Goal: Transaction & Acquisition: Purchase product/service

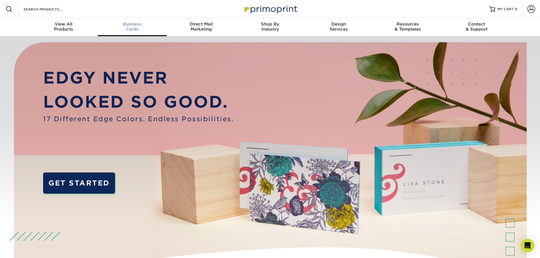
click at [133, 30] on div "Business Cards" at bounding box center [132, 27] width 69 height 10
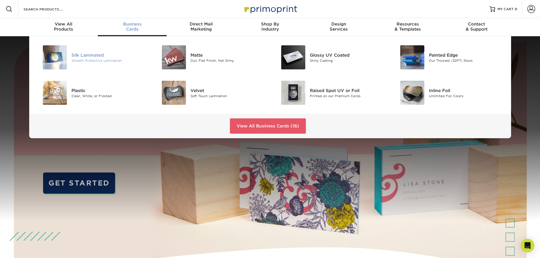
click at [100, 57] on div "Silk Laminated" at bounding box center [108, 55] width 75 height 6
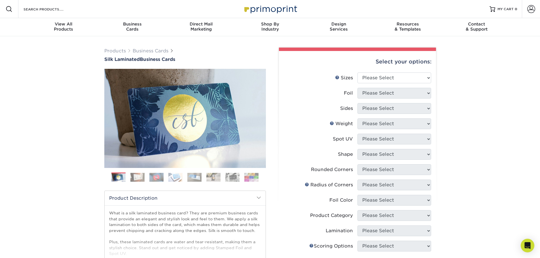
click at [137, 179] on img at bounding box center [137, 177] width 14 height 9
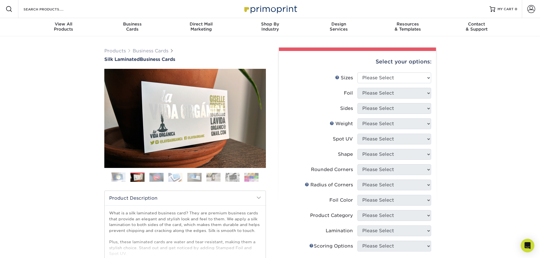
click at [157, 176] on img at bounding box center [156, 177] width 14 height 9
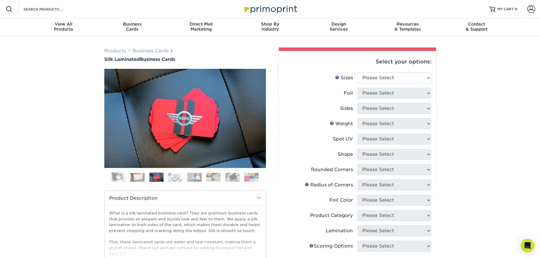
click at [179, 177] on img at bounding box center [175, 177] width 14 height 9
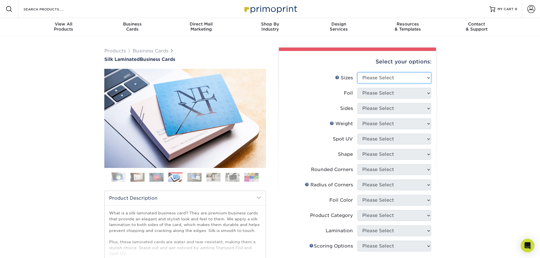
click at [411, 80] on select "Please Select 1.5" x 3.5" - Mini 1.75" x 3.5" - Mini 2" x 2" - Square 2" x 3" -…" at bounding box center [394, 78] width 74 height 11
click at [379, 80] on select "Please Select 1.5" x 3.5" - Mini 1.75" x 3.5" - Mini 2" x 2" - Square 2" x 3" -…" at bounding box center [394, 78] width 74 height 11
select select "2.00x3.50"
click at [357, 73] on select "Please Select 1.5" x 3.5" - Mini 1.75" x 3.5" - Mini 2" x 2" - Square 2" x 3" -…" at bounding box center [394, 78] width 74 height 11
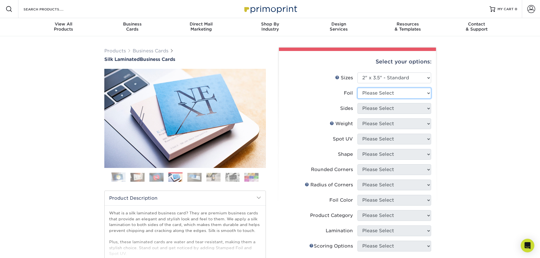
click at [383, 94] on select "Please Select Yes No" at bounding box center [394, 93] width 74 height 11
select select "0"
click at [357, 88] on select "Please Select Yes No" at bounding box center [394, 93] width 74 height 11
click at [376, 109] on select "Please Select Print Both Sides Print Front Only" at bounding box center [394, 108] width 74 height 11
select select "13abbda7-1d64-4f25-8bb2-c179b224825d"
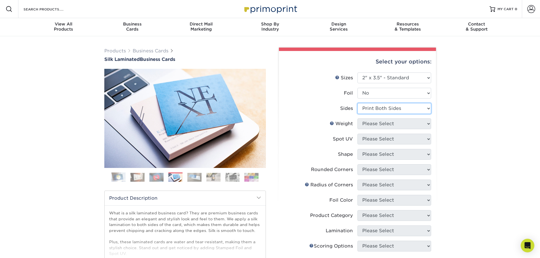
click at [357, 103] on select "Please Select Print Both Sides Print Front Only" at bounding box center [394, 108] width 74 height 11
click at [399, 124] on select "Please Select 16PT" at bounding box center [394, 123] width 74 height 11
select select "16PT"
click at [357, 118] on select "Please Select 16PT" at bounding box center [394, 123] width 74 height 11
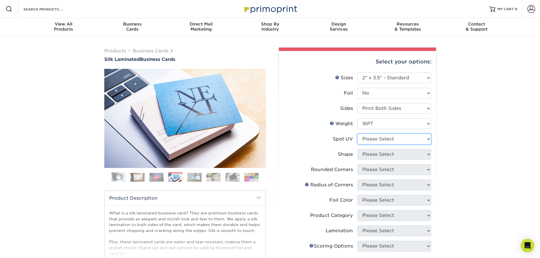
click at [385, 141] on select "Please Select No Spot UV Front and Back (Both Sides) Front Only Back Only" at bounding box center [394, 139] width 74 height 11
select select "2"
click at [357, 134] on select "Please Select No Spot UV Front and Back (Both Sides) Front Only Back Only" at bounding box center [394, 139] width 74 height 11
click at [380, 153] on select "Please Select Standard" at bounding box center [394, 154] width 74 height 11
select select "standard"
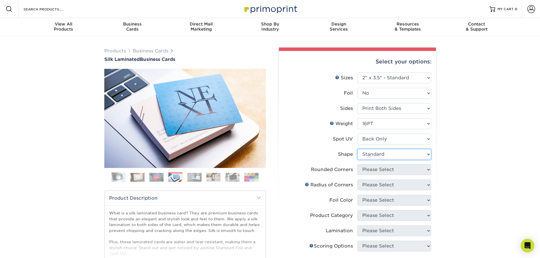
click at [357, 149] on select "Please Select Standard" at bounding box center [394, 154] width 74 height 11
click at [382, 170] on select "Please Select Yes - Round 2 Corners Yes - Round 4 Corners No" at bounding box center [394, 169] width 74 height 11
select select "7672df9e-0e0a-464d-8e1f-920c575e4da3"
click at [357, 164] on select "Please Select Yes - Round 2 Corners Yes - Round 4 Corners No" at bounding box center [394, 169] width 74 height 11
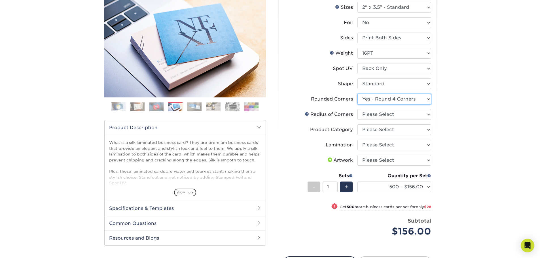
scroll to position [85, 0]
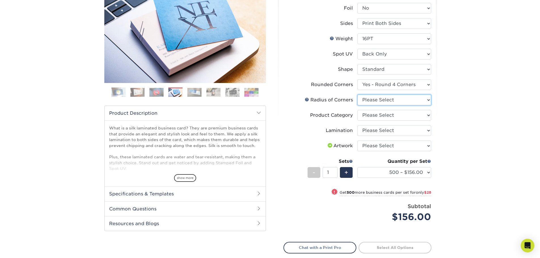
click at [386, 102] on select "Please Select Rounded 1/8" Rounded 1/4"" at bounding box center [394, 100] width 74 height 11
select select "589680c7-ee9a-431b-9d12-d7aeb1386a97"
click at [357, 95] on select "Please Select Rounded 1/8" Rounded 1/4"" at bounding box center [394, 100] width 74 height 11
click at [403, 116] on select "Please Select Business Cards" at bounding box center [394, 115] width 74 height 11
select select "3b5148f1-0588-4f88-a218-97bcfdce65c1"
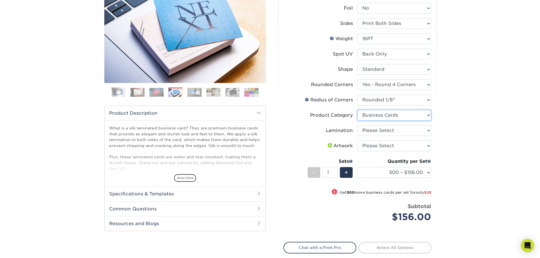
click at [357, 110] on select "Please Select Business Cards" at bounding box center [394, 115] width 74 height 11
click at [396, 134] on select "Please Select Silk" at bounding box center [394, 130] width 74 height 11
select select "ccacb42f-45f7-42d3-bbd3-7c8421cf37f0"
click at [357, 125] on select "Please Select Silk" at bounding box center [394, 130] width 74 height 11
click at [394, 146] on select "Please Select I will upload files I need a design - $100" at bounding box center [394, 146] width 74 height 11
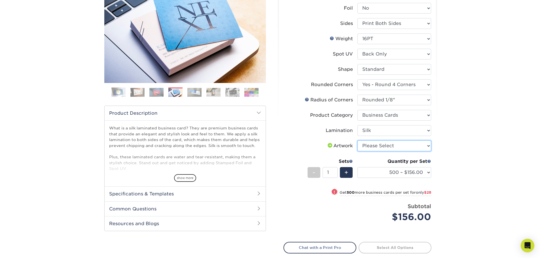
select select "upload"
click at [357, 141] on select "Please Select I will upload files I need a design - $100" at bounding box center [394, 146] width 74 height 11
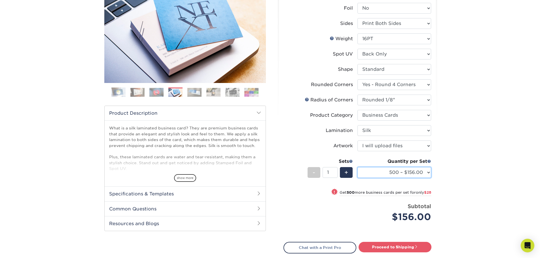
click at [370, 171] on select "500 – $156.00 1000 – $184.00 2500 – $447.00 5000 – $766.00 10000 – $1375.00" at bounding box center [394, 172] width 74 height 11
click at [357, 167] on select "500 – $156.00 1000 – $184.00 2500 – $447.00 5000 – $766.00 10000 – $1375.00" at bounding box center [394, 172] width 74 height 11
click at [422, 171] on select "500 – $156.00 1000 – $184.00 2500 – $447.00 5000 – $766.00 10000 – $1375.00" at bounding box center [394, 172] width 74 height 11
click at [460, 152] on div "Products Business Cards Silk Laminated Business Cards Previous Next" at bounding box center [270, 129] width 540 height 357
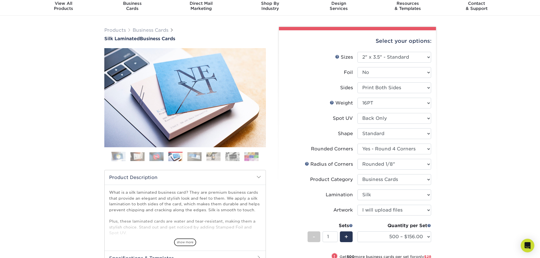
scroll to position [0, 0]
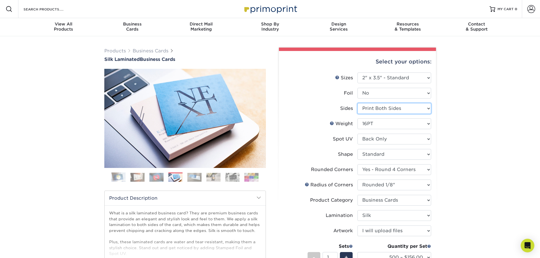
click at [389, 109] on select "Please Select Print Both Sides Print Front Only" at bounding box center [394, 108] width 74 height 11
select select "32d3c223-f82c-492b-b915-ba065a00862f"
click at [357, 103] on select "Please Select Print Both Sides Print Front Only" at bounding box center [394, 108] width 74 height 11
select select "-1"
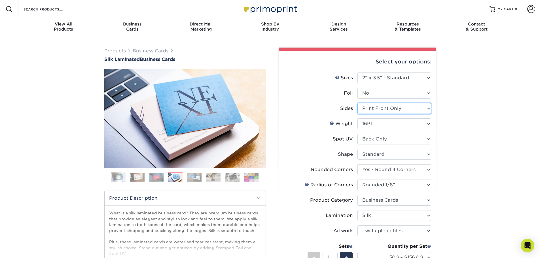
select select "-1"
select select
select select "-1"
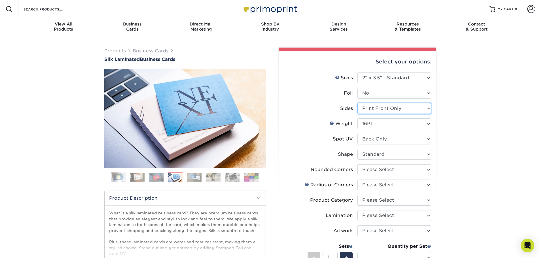
select select "-1"
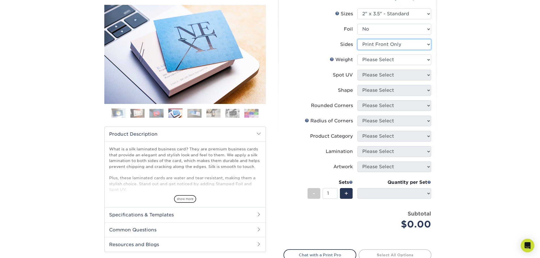
scroll to position [28, 0]
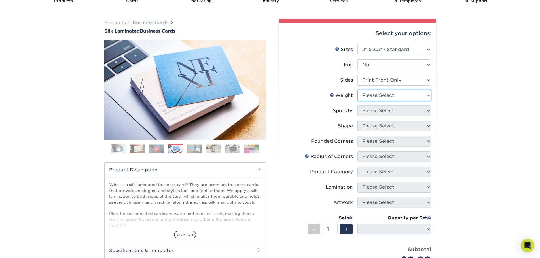
click at [383, 97] on select "Please Select 16PT" at bounding box center [394, 95] width 74 height 11
select select "16PT"
click at [357, 90] on select "Please Select 16PT" at bounding box center [394, 95] width 74 height 11
select select
click at [383, 112] on select "Please Select No Spot UV Front Only" at bounding box center [394, 110] width 74 height 11
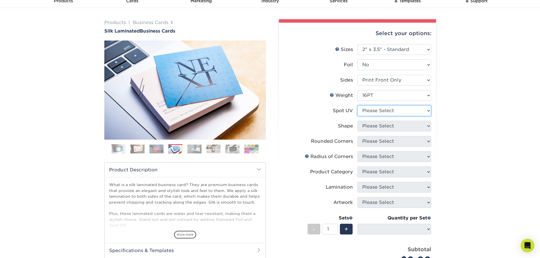
select select "3"
click at [357, 105] on select "Please Select No Spot UV Front Only" at bounding box center [394, 110] width 74 height 11
select select
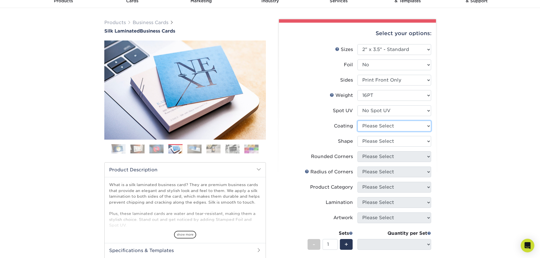
click at [387, 126] on select at bounding box center [394, 126] width 74 height 11
click at [390, 141] on select "Please Select Standard Oval" at bounding box center [394, 141] width 74 height 11
select select "standard"
click at [357, 136] on select "Please Select Standard Oval" at bounding box center [394, 141] width 74 height 11
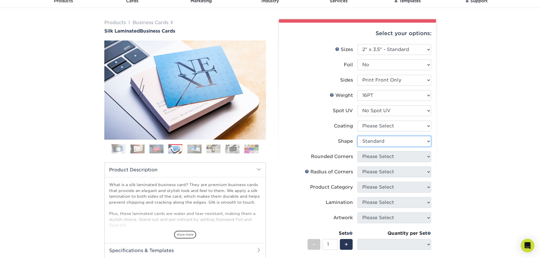
select select
click at [390, 155] on select "Please Select Yes - Round 2 Corners Yes - Round 4 Corners No" at bounding box center [394, 156] width 74 height 11
click at [357, 151] on select "Please Select Yes - Round 2 Corners Yes - Round 4 Corners No" at bounding box center [394, 156] width 74 height 11
select select "-1"
select select
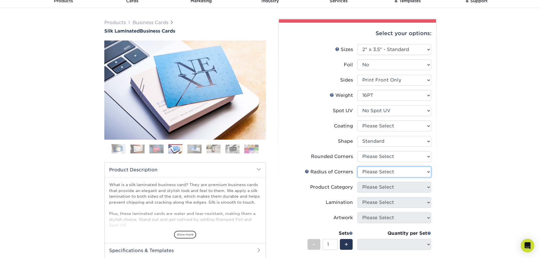
click at [390, 173] on select "Please Select Rounded 1/8" Rounded 1/4"" at bounding box center [394, 172] width 74 height 11
select select "589680c7-ee9a-431b-9d12-d7aeb1386a97"
click at [357, 167] on select "Please Select Rounded 1/8" Rounded 1/4"" at bounding box center [394, 172] width 74 height 11
click at [391, 159] on select "Please Select Yes - Round 2 Corners Yes - Round 4 Corners No" at bounding box center [394, 156] width 74 height 11
click at [357, 151] on select "Please Select Yes - Round 2 Corners Yes - Round 4 Corners No" at bounding box center [394, 156] width 74 height 11
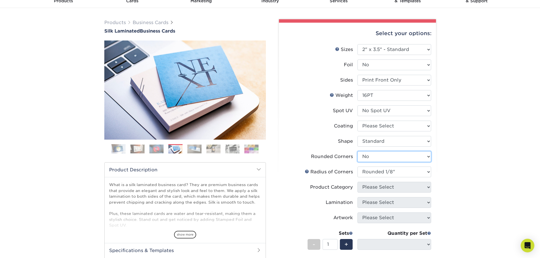
select select "-1"
select select
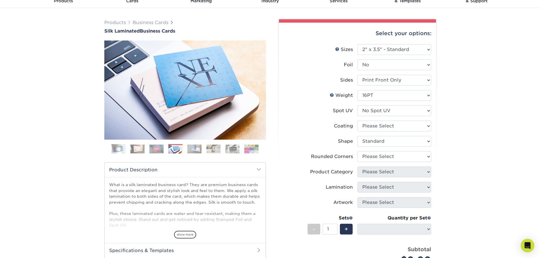
click at [467, 188] on div "Products Business Cards Silk Laminated Business Cards Previous Next" at bounding box center [270, 179] width 540 height 343
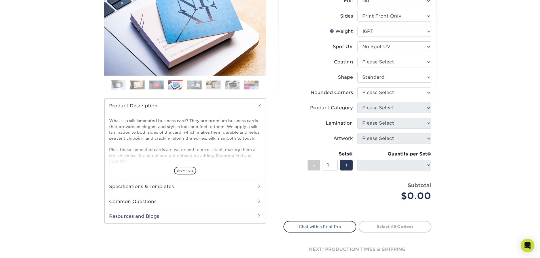
scroll to position [113, 0]
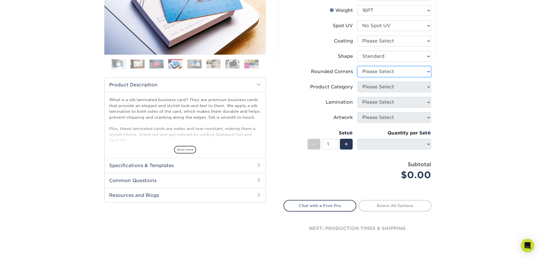
click at [396, 73] on select "Please Select Yes - Round 2 Corners Yes - Round 4 Corners No" at bounding box center [394, 71] width 74 height 11
click at [357, 66] on select "Please Select Yes - Round 2 Corners Yes - Round 4 Corners No" at bounding box center [394, 71] width 74 height 11
select select "-1"
select select
click at [409, 75] on select "Please Select Yes - Round 2 Corners Yes - Round 4 Corners No" at bounding box center [394, 71] width 74 height 11
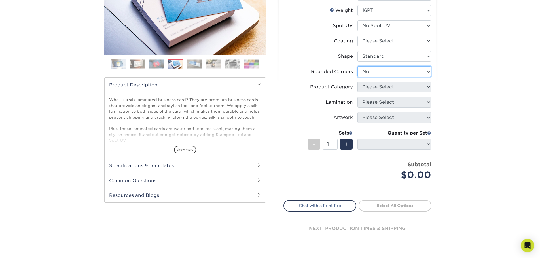
click at [357, 66] on select "Please Select Yes - Round 2 Corners Yes - Round 4 Corners No" at bounding box center [394, 71] width 74 height 11
select select "-1"
select select
click at [419, 70] on select "Please Select Yes - Round 2 Corners Yes - Round 4 Corners No" at bounding box center [394, 71] width 74 height 11
click at [357, 66] on select "Please Select Yes - Round 2 Corners Yes - Round 4 Corners No" at bounding box center [394, 71] width 74 height 11
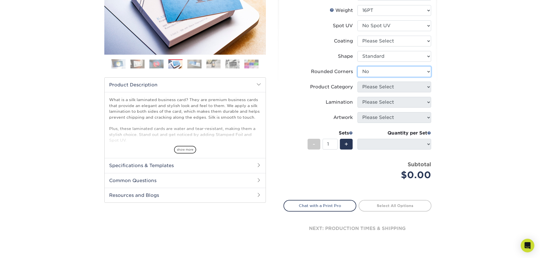
select select "-1"
select select
click at [407, 108] on li "Lamination Please Select Silk" at bounding box center [357, 104] width 147 height 15
click at [411, 72] on select "Please Select Yes - Round 2 Corners Yes - Round 4 Corners No" at bounding box center [394, 71] width 74 height 11
click at [357, 66] on select "Please Select Yes - Round 2 Corners Yes - Round 4 Corners No" at bounding box center [394, 71] width 74 height 11
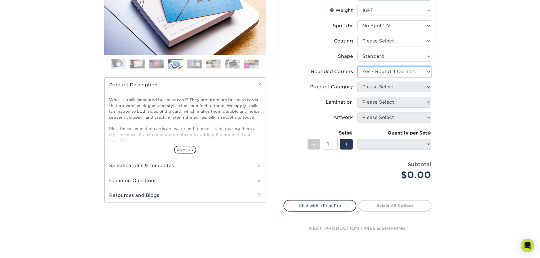
select select "-1"
select select
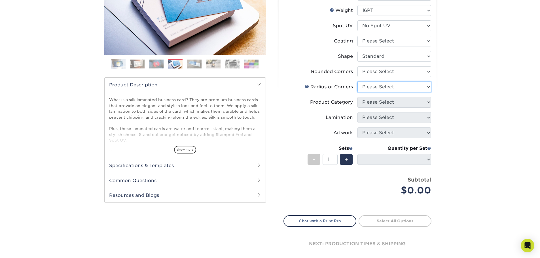
click at [421, 87] on select "Please Select Rounded 1/8" Rounded 1/4"" at bounding box center [394, 87] width 74 height 11
select select "589680c7-ee9a-431b-9d12-d7aeb1386a97"
click at [357, 82] on select "Please Select Rounded 1/8" Rounded 1/4"" at bounding box center [394, 87] width 74 height 11
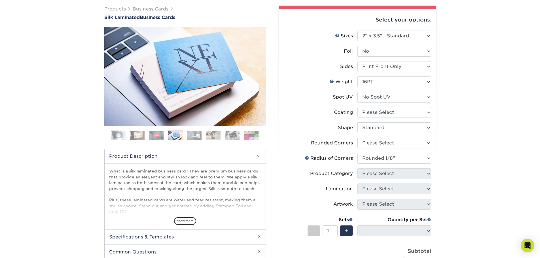
scroll to position [0, 0]
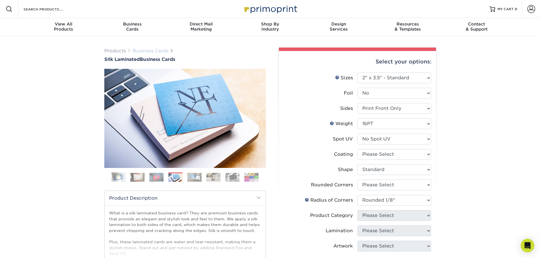
click at [150, 50] on link "Business Cards" at bounding box center [151, 50] width 36 height 5
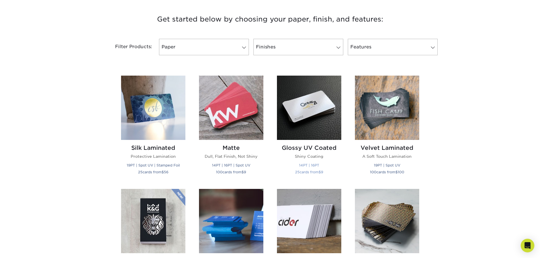
scroll to position [198, 0]
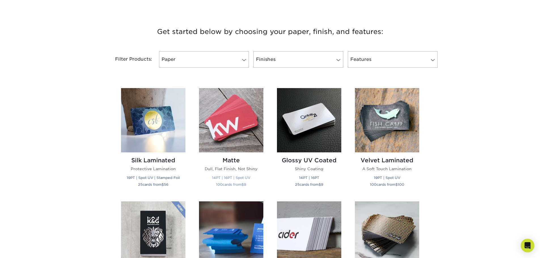
click at [228, 160] on h2 "Matte" at bounding box center [231, 160] width 64 height 7
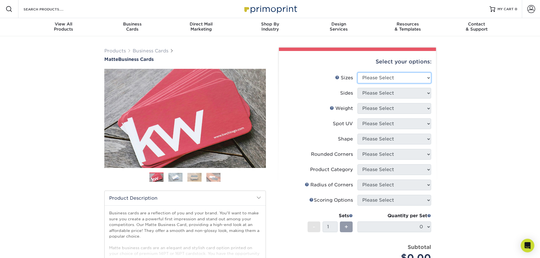
click at [377, 75] on select "Please Select 1.5" x 3.5" - Mini 1.75" x 3.5" - Mini 2" x 2" - Square 2" x 3" -…" at bounding box center [394, 78] width 74 height 11
select select "2.00x3.50"
click at [357, 73] on select "Please Select 1.5" x 3.5" - Mini 1.75" x 3.5" - Mini 2" x 2" - Square 2" x 3" -…" at bounding box center [394, 78] width 74 height 11
click at [381, 92] on select "Please Select Print Both Sides Print Front Only" at bounding box center [394, 93] width 74 height 11
click at [357, 88] on select "Please Select Print Both Sides Print Front Only" at bounding box center [394, 93] width 74 height 11
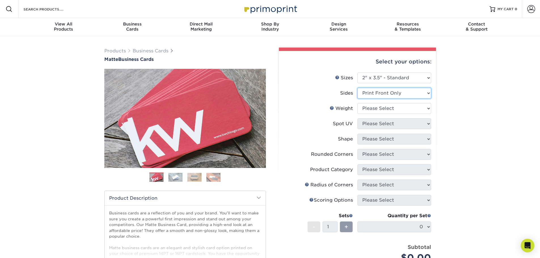
click at [393, 94] on select "Please Select Print Both Sides Print Front Only" at bounding box center [394, 93] width 74 height 11
select select "13abbda7-1d64-4f25-8bb2-c179b224825d"
click at [357, 88] on select "Please Select Print Both Sides Print Front Only" at bounding box center [394, 93] width 74 height 11
click at [401, 109] on select "Please Select 16PT 14PT" at bounding box center [394, 108] width 74 height 11
select select "16PT"
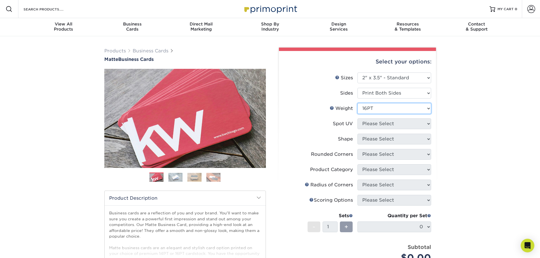
click at [357, 103] on select "Please Select 16PT 14PT" at bounding box center [394, 108] width 74 height 11
click at [386, 123] on select "Please Select No Spot UV Front and Back (Both Sides) Front Only Back Only" at bounding box center [394, 123] width 74 height 11
select select "2"
click at [357, 118] on select "Please Select No Spot UV Front and Back (Both Sides) Front Only Back Only" at bounding box center [394, 123] width 74 height 11
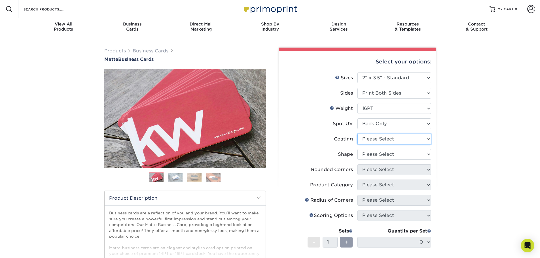
click at [382, 138] on select at bounding box center [394, 139] width 74 height 11
select select "121bb7b5-3b4d-429f-bd8d-bbf80e953313"
click at [357, 134] on select at bounding box center [394, 139] width 74 height 11
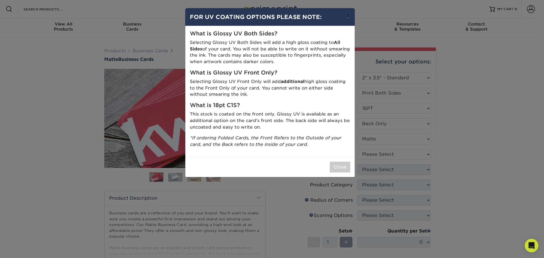
click at [346, 17] on button "×" at bounding box center [347, 16] width 13 height 16
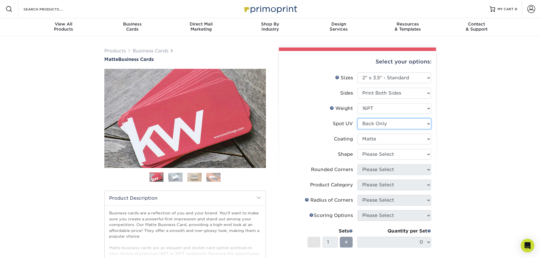
click at [394, 124] on select "Please Select No Spot UV Front and Back (Both Sides) Front Only Back Only" at bounding box center [394, 123] width 74 height 11
select select "-1"
click at [357, 118] on select "Please Select No Spot UV Front and Back (Both Sides) Front Only Back Only" at bounding box center [394, 123] width 74 height 11
select select "-1"
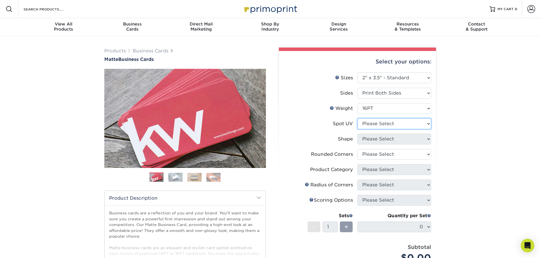
click at [400, 123] on select "Please Select No Spot UV Front and Back (Both Sides) Front Only Back Only" at bounding box center [394, 123] width 74 height 11
select select "3"
click at [357, 118] on select "Please Select No Spot UV Front and Back (Both Sides) Front Only Back Only" at bounding box center [394, 123] width 74 height 11
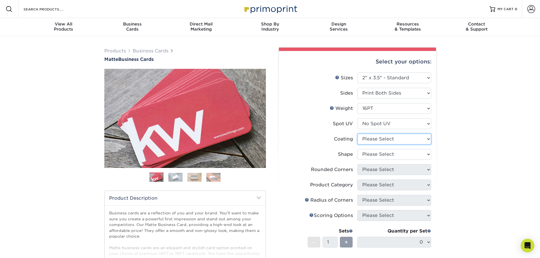
click at [401, 141] on select at bounding box center [394, 139] width 74 height 11
select select "121bb7b5-3b4d-429f-bd8d-bbf80e953313"
click at [357, 134] on select at bounding box center [394, 139] width 74 height 11
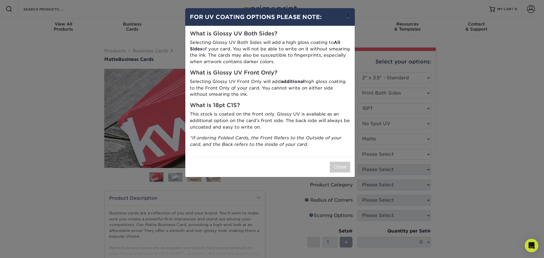
click at [346, 17] on button "×" at bounding box center [347, 16] width 13 height 16
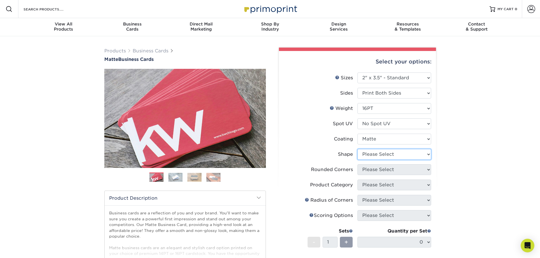
click at [409, 154] on select "Please Select Standard Oval" at bounding box center [394, 154] width 74 height 11
select select "standard"
click at [357, 149] on select "Please Select Standard Oval" at bounding box center [394, 154] width 74 height 11
click at [399, 168] on select "Please Select Yes - Round 2 Corners Yes - Round 4 Corners No" at bounding box center [394, 169] width 74 height 11
click at [357, 164] on select "Please Select Yes - Round 2 Corners Yes - Round 4 Corners No" at bounding box center [394, 169] width 74 height 11
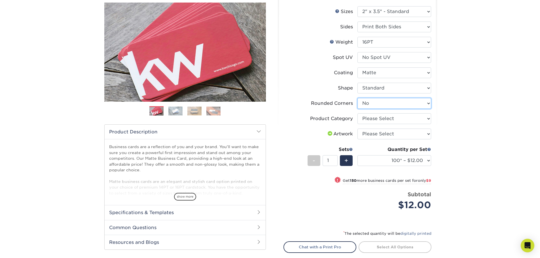
scroll to position [57, 0]
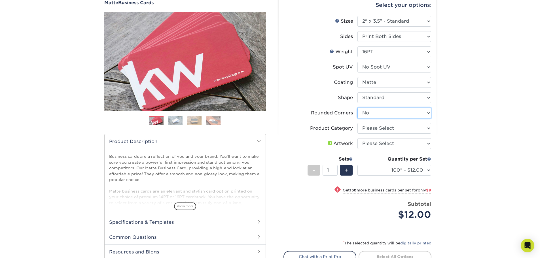
click at [381, 114] on select "Please Select Yes - Round 2 Corners Yes - Round 4 Corners No" at bounding box center [394, 113] width 74 height 11
select select "7672df9e-0e0a-464d-8e1f-920c575e4da3"
click at [357, 108] on select "Please Select Yes - Round 2 Corners Yes - Round 4 Corners No" at bounding box center [394, 113] width 74 height 11
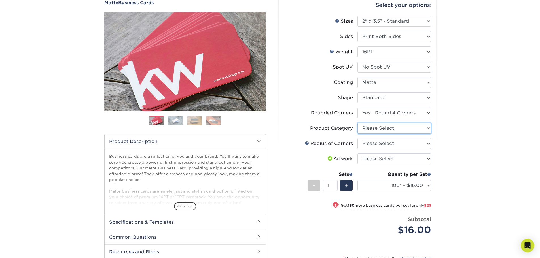
click at [376, 130] on select "Please Select Business Cards" at bounding box center [394, 128] width 74 height 11
select select "3b5148f1-0588-4f88-a218-97bcfdce65c1"
click at [357, 123] on select "Please Select Business Cards" at bounding box center [394, 128] width 74 height 11
click at [377, 144] on select "Please Select Rounded 1/8" Rounded 1/4"" at bounding box center [394, 143] width 74 height 11
select select "589680c7-ee9a-431b-9d12-d7aeb1386a97"
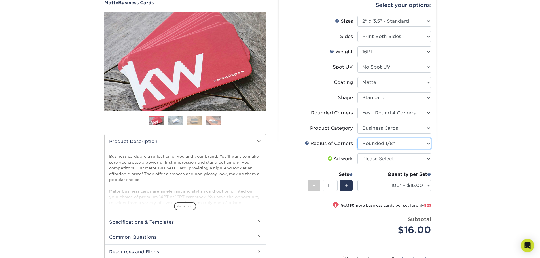
click at [357, 138] on select "Please Select Rounded 1/8" Rounded 1/4"" at bounding box center [394, 143] width 74 height 11
click at [379, 159] on select "Please Select I will upload files I need a design - $100" at bounding box center [394, 159] width 74 height 11
select select "upload"
click at [357, 154] on select "Please Select I will upload files I need a design - $100" at bounding box center [394, 159] width 74 height 11
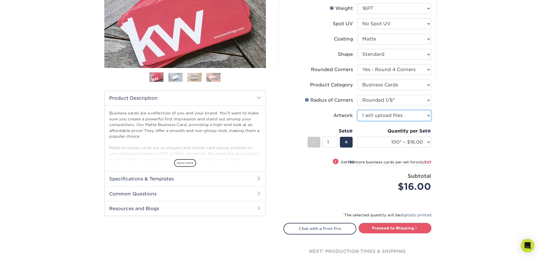
scroll to position [170, 0]
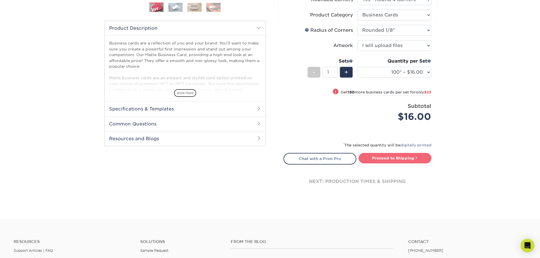
click at [402, 158] on link "Proceed to Shipping" at bounding box center [394, 158] width 73 height 10
type input "Set 1"
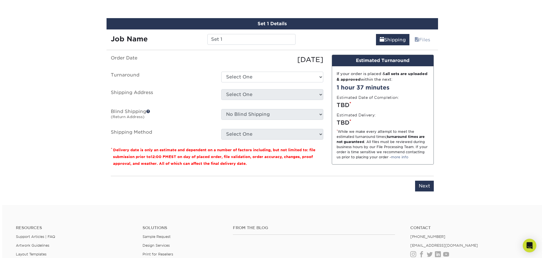
scroll to position [339, 0]
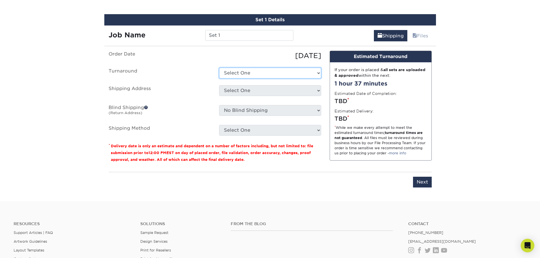
click at [247, 75] on select "Select One 2-4 Business Days 2 Day Next Business Day" at bounding box center [270, 73] width 102 height 11
select select "1a14f52c-e88e-4b57-988e-4a9ef63b1916"
click at [219, 68] on select "Select One 2-4 Business Days 2 Day Next Business Day" at bounding box center [270, 73] width 102 height 11
click at [255, 91] on select "Select One + Add New Address - Login" at bounding box center [270, 90] width 102 height 11
select select "newaddress"
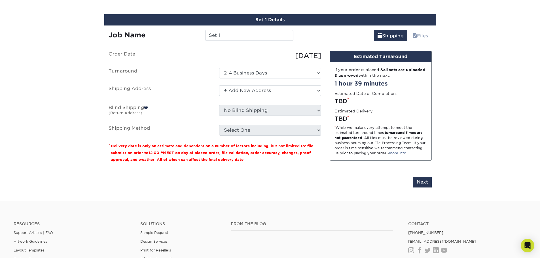
click at [219, 85] on select "Select One + Add New Address - Login" at bounding box center [270, 90] width 102 height 11
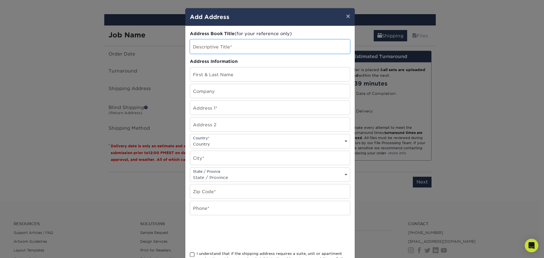
click at [241, 46] on input "text" at bounding box center [270, 47] width 160 height 14
type input "l"
type input "Cloudstreet"
type input "[PERSON_NAME]"
type input "Cloudstreet"
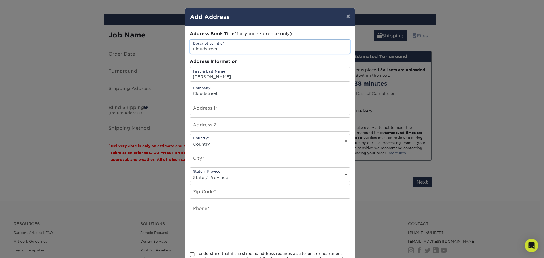
click at [242, 46] on input "Cloudstreet" at bounding box center [270, 47] width 160 height 14
type input "Cloudstreet Business Cards"
click at [223, 108] on input "text" at bounding box center [270, 108] width 160 height 14
type input "2441 Bartlett St."
click at [219, 142] on select "Country United States Canada ----------------------------- Afghanistan Albania …" at bounding box center [270, 144] width 160 height 8
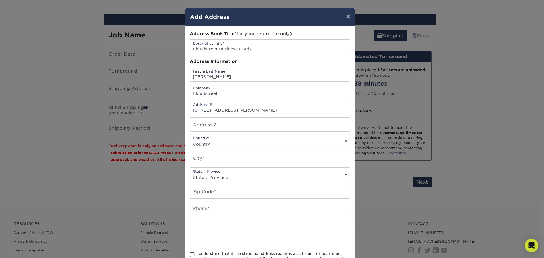
select select "US"
click at [190, 140] on select "Country United States Canada ----------------------------- Afghanistan Albania …" at bounding box center [270, 144] width 160 height 8
click at [215, 162] on input "text" at bounding box center [270, 158] width 160 height 14
type input "Houston"
click at [223, 174] on select "State / Province Alabama Alaska Arizona Arkansas California Colorado Connecticu…" at bounding box center [270, 177] width 160 height 8
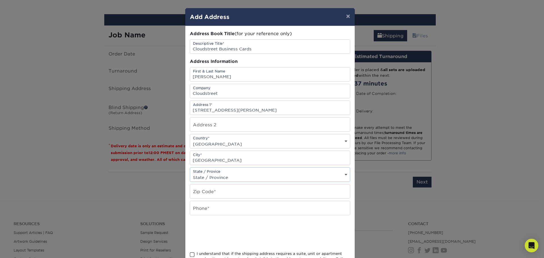
select select "TX"
click at [190, 173] on select "State / Province Alabama Alaska Arizona Arkansas California Colorado Connecticu…" at bounding box center [270, 177] width 160 height 8
click at [227, 193] on input "text" at bounding box center [270, 191] width 160 height 14
type input "77098"
click at [227, 209] on input "text" at bounding box center [270, 208] width 160 height 14
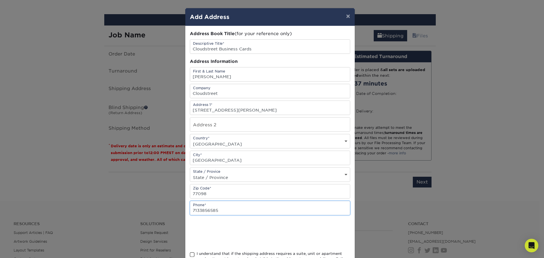
type input "7133856585"
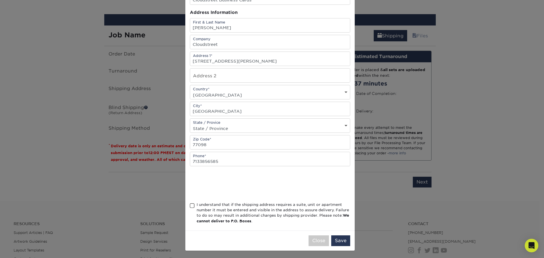
scroll to position [50, 0]
click at [190, 205] on span at bounding box center [192, 204] width 5 height 5
click at [0, 0] on input "I understand that if the shipping address requires a suite, unit or apartment n…" at bounding box center [0, 0] width 0 height 0
click at [338, 240] on button "Save" at bounding box center [340, 240] width 19 height 11
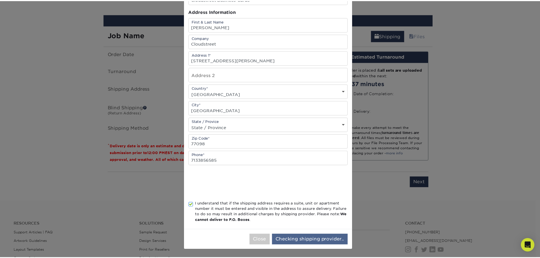
scroll to position [0, 0]
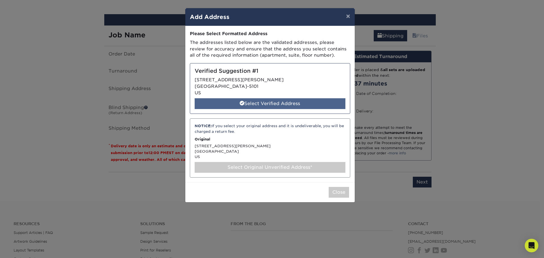
click at [254, 104] on div "Select Verified Address" at bounding box center [270, 103] width 151 height 11
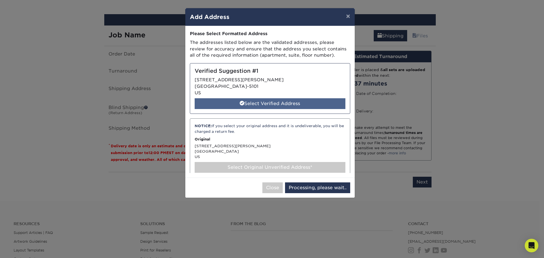
select select "286680"
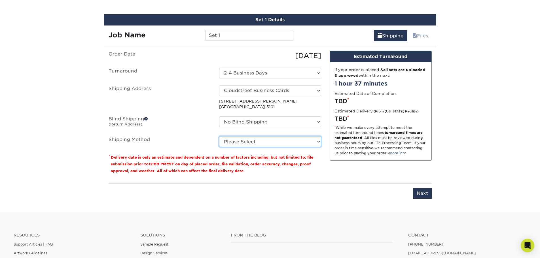
click at [245, 143] on select "Please Select Ground Shipping (+$7.84) 3 Day Shipping Service (+$20.06) 2 Day A…" at bounding box center [270, 141] width 102 height 11
select select "03"
click at [219, 136] on select "Please Select Ground Shipping (+$7.84) 3 Day Shipping Service (+$20.06) 2 Day A…" at bounding box center [270, 141] width 102 height 11
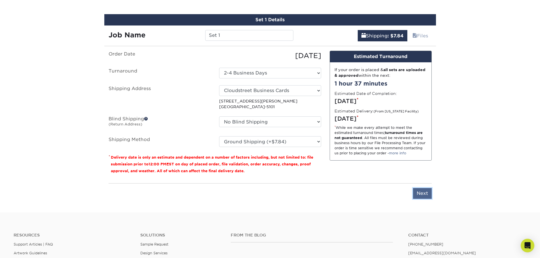
click at [422, 194] on input "Next" at bounding box center [422, 193] width 19 height 11
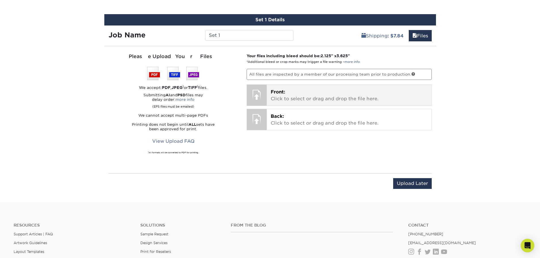
click at [330, 96] on p "Front: Click to select or drag and drop the file here." at bounding box center [349, 96] width 157 height 14
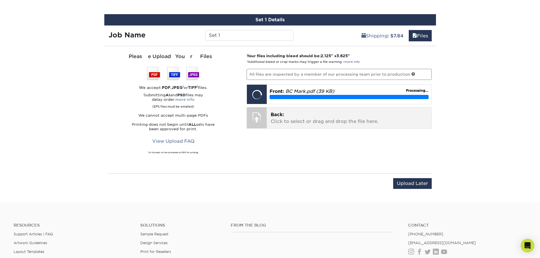
click at [295, 122] on p "Back: Click to select or drag and drop the file here." at bounding box center [349, 118] width 157 height 14
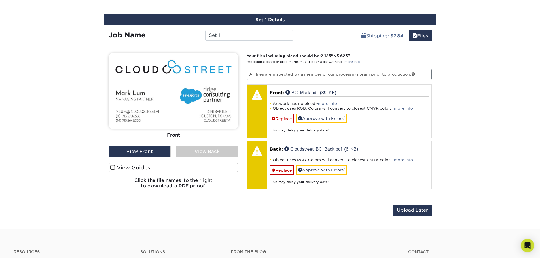
click at [200, 152] on div "View Back" at bounding box center [207, 151] width 62 height 11
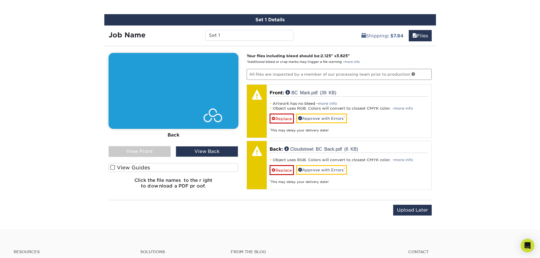
click at [147, 154] on div "View Front" at bounding box center [140, 151] width 62 height 11
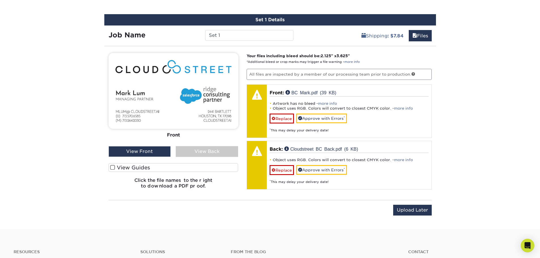
click at [215, 153] on div "View Back" at bounding box center [207, 151] width 62 height 11
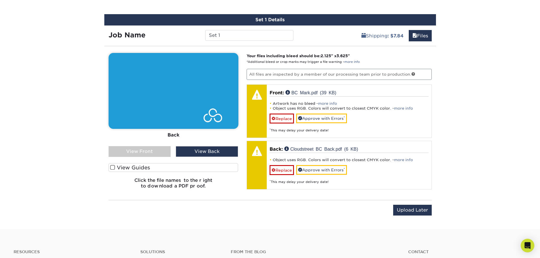
click at [142, 153] on div "View Front" at bounding box center [140, 151] width 62 height 11
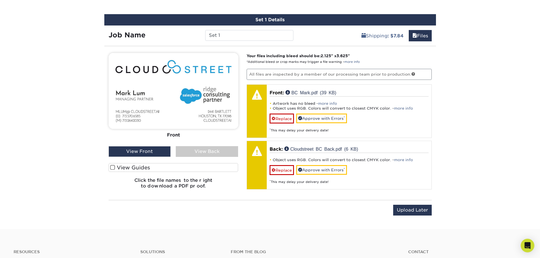
click at [112, 169] on span at bounding box center [112, 167] width 5 height 5
click at [0, 0] on input "View Guides" at bounding box center [0, 0] width 0 height 0
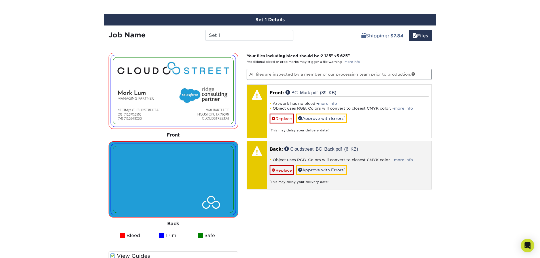
click at [379, 155] on div "Object uses RGB. Colors will convert to closest CMYK color. - more info Replace…" at bounding box center [348, 169] width 159 height 32
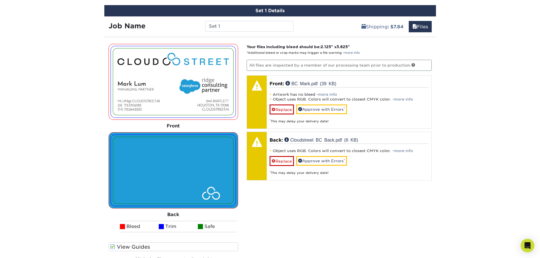
scroll to position [339, 0]
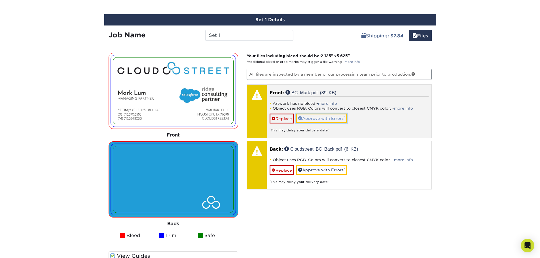
click at [313, 119] on link "Approve with Errors *" at bounding box center [321, 119] width 51 height 10
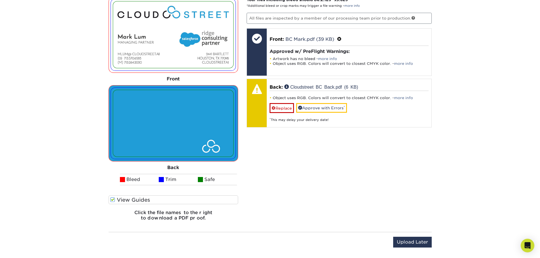
scroll to position [395, 0]
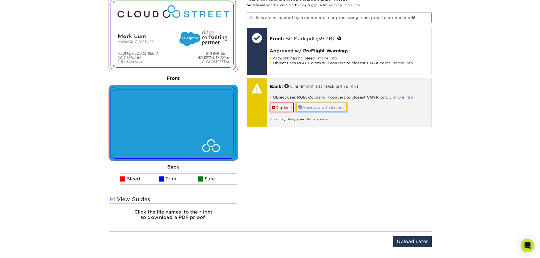
click at [330, 109] on link "Approve with Errors *" at bounding box center [321, 108] width 51 height 10
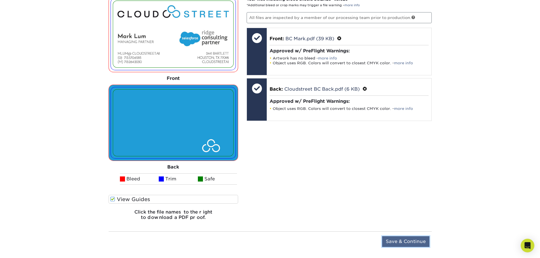
click at [407, 241] on input "Save & Continue" at bounding box center [405, 241] width 47 height 11
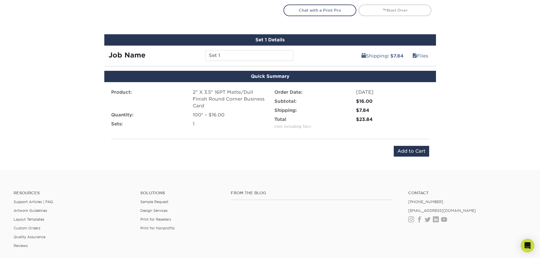
scroll to position [310, 0]
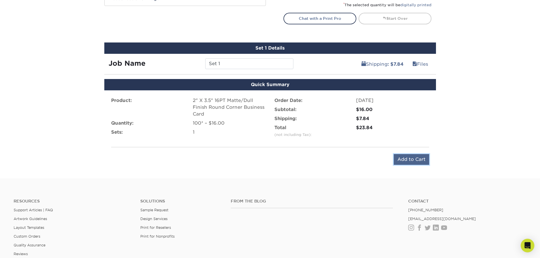
click at [407, 160] on input "Add to Cart" at bounding box center [411, 159] width 35 height 11
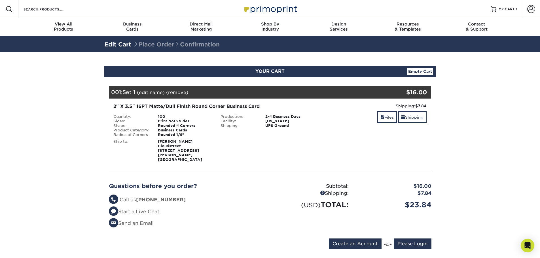
click at [147, 93] on link "(edit name)" at bounding box center [151, 92] width 28 height 5
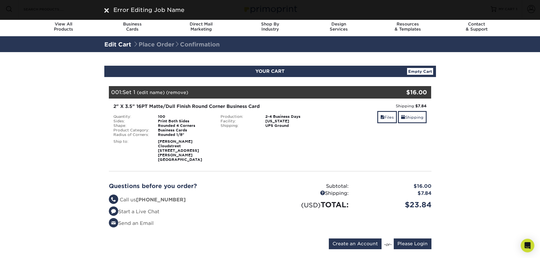
click at [139, 10] on span "Error Editing Job Name" at bounding box center [148, 10] width 71 height 7
click at [302, 170] on div "Your Cart is Empty Account Login Create Account Contact Us Business Cards 100 c…" at bounding box center [270, 168] width 322 height 165
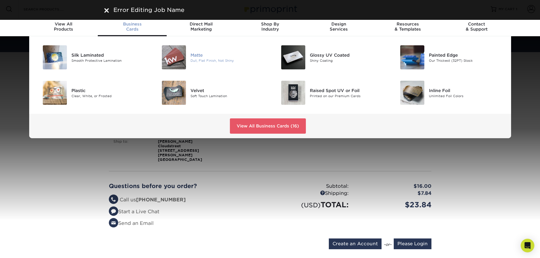
click at [200, 57] on div "Matte" at bounding box center [227, 55] width 75 height 6
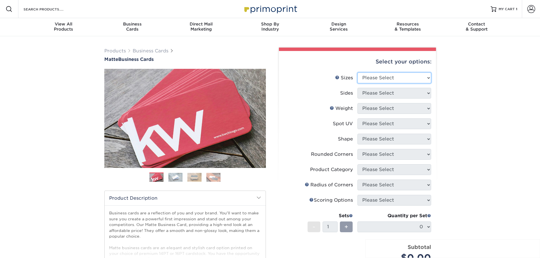
click at [383, 77] on select "Please Select 1.5" x 3.5" - Mini 1.75" x 3.5" - Mini 2" x 2" - Square 2" x 3" -…" at bounding box center [394, 78] width 74 height 11
select select "2.00x3.50"
click at [357, 73] on select "Please Select 1.5" x 3.5" - Mini 1.75" x 3.5" - Mini 2" x 2" - Square 2" x 3" -…" at bounding box center [394, 78] width 74 height 11
click at [374, 93] on select "Please Select Print Both Sides Print Front Only" at bounding box center [394, 93] width 74 height 11
select select "13abbda7-1d64-4f25-8bb2-c179b224825d"
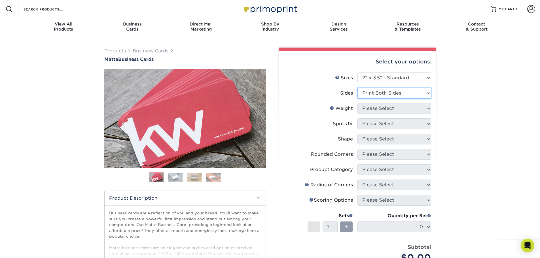
click at [357, 88] on select "Please Select Print Both Sides Print Front Only" at bounding box center [394, 93] width 74 height 11
click at [377, 107] on select "Please Select 16PT 14PT" at bounding box center [394, 108] width 74 height 11
select select "16PT"
click at [357, 103] on select "Please Select 16PT 14PT" at bounding box center [394, 108] width 74 height 11
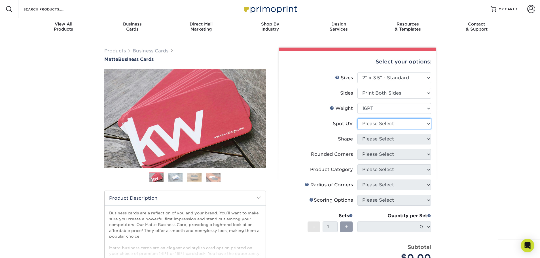
click at [372, 124] on select "Please Select No Spot UV Front and Back (Both Sides) Front Only Back Only" at bounding box center [394, 123] width 74 height 11
select select "3"
click at [357, 118] on select "Please Select No Spot UV Front and Back (Both Sides) Front Only Back Only" at bounding box center [394, 123] width 74 height 11
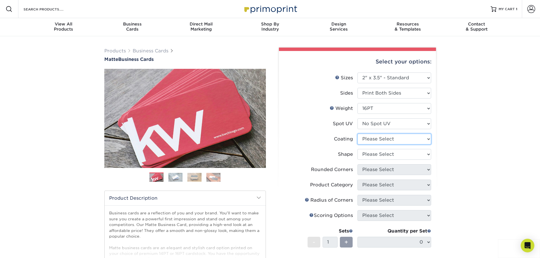
click at [376, 138] on select at bounding box center [394, 139] width 74 height 11
select select "121bb7b5-3b4d-429f-bd8d-bbf80e953313"
click at [357, 134] on select at bounding box center [394, 139] width 74 height 11
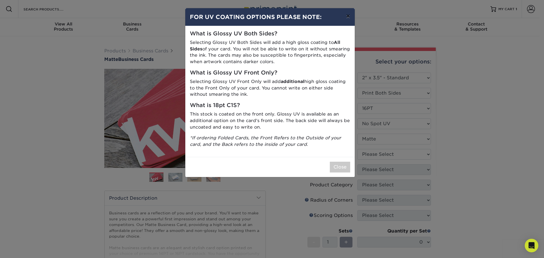
click at [347, 15] on button "×" at bounding box center [347, 16] width 13 height 16
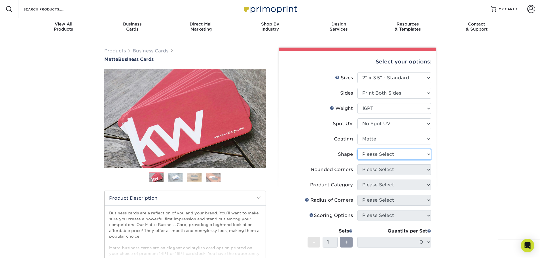
click at [378, 153] on select "Please Select Standard Oval" at bounding box center [394, 154] width 74 height 11
select select "standard"
click at [357, 149] on select "Please Select Standard Oval" at bounding box center [394, 154] width 74 height 11
click at [377, 170] on select "Please Select Yes - Round 2 Corners Yes - Round 4 Corners No" at bounding box center [394, 169] width 74 height 11
select select "7672df9e-0e0a-464d-8e1f-920c575e4da3"
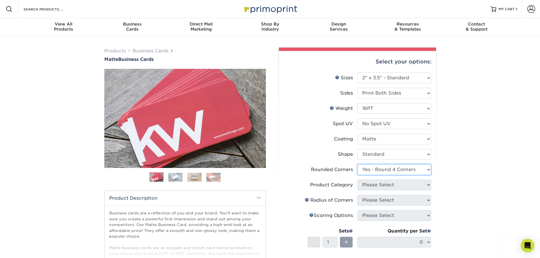
click at [357, 164] on select "Please Select Yes - Round 2 Corners Yes - Round 4 Corners No" at bounding box center [394, 169] width 74 height 11
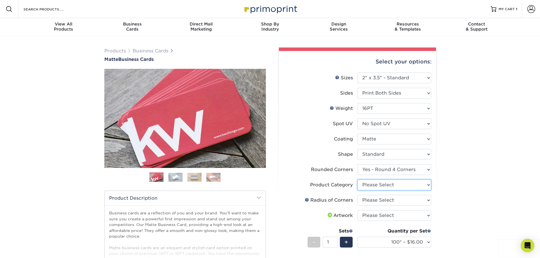
click at [398, 184] on select "Please Select Business Cards" at bounding box center [394, 185] width 74 height 11
select select "3b5148f1-0588-4f88-a218-97bcfdce65c1"
click at [357, 180] on select "Please Select Business Cards" at bounding box center [394, 185] width 74 height 11
click at [397, 200] on select "Please Select Rounded 1/8" Rounded 1/4"" at bounding box center [394, 200] width 74 height 11
select select "589680c7-ee9a-431b-9d12-d7aeb1386a97"
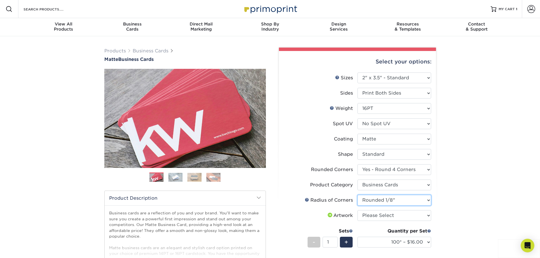
click at [357, 195] on select "Please Select Rounded 1/8" Rounded 1/4"" at bounding box center [394, 200] width 74 height 11
click at [412, 215] on select "Please Select I will upload files I need a design - $100" at bounding box center [394, 215] width 74 height 11
select select "upload"
click at [357, 210] on select "Please Select I will upload files I need a design - $100" at bounding box center [394, 215] width 74 height 11
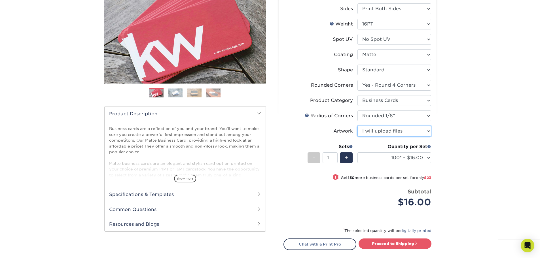
scroll to position [85, 0]
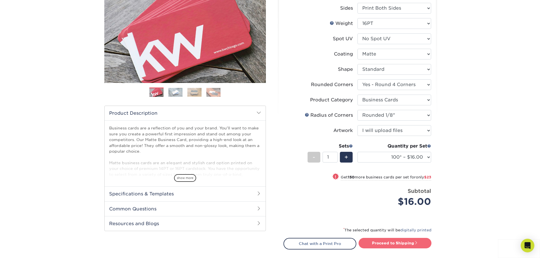
click at [392, 243] on link "Proceed to Shipping" at bounding box center [394, 243] width 73 height 10
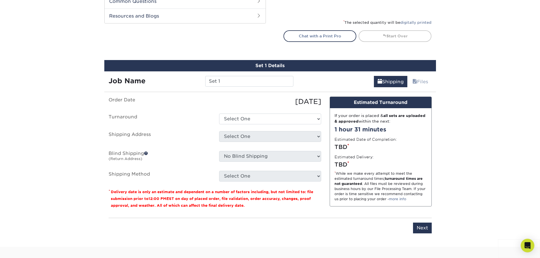
scroll to position [339, 0]
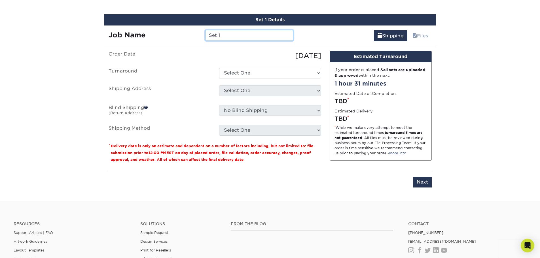
drag, startPoint x: 224, startPoint y: 35, endPoint x: 193, endPoint y: 35, distance: 30.9
click at [193, 35] on div "Job Name Set 1" at bounding box center [201, 35] width 194 height 11
type input "[PERSON_NAME] Business Cards"
click at [237, 76] on select "Select One 2-4 Business Days 2 Day Next Business Day" at bounding box center [270, 73] width 102 height 11
select select "1a14f52c-e88e-4b57-988e-4a9ef63b1916"
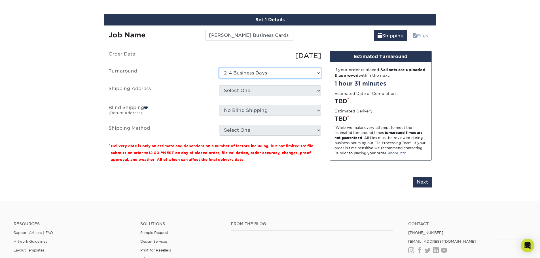
click at [219, 68] on select "Select One 2-4 Business Days 2 Day Next Business Day" at bounding box center [270, 73] width 102 height 11
click at [238, 90] on select "Select One Cloudstreet Business Cards + Add New Address - Login" at bounding box center [270, 90] width 102 height 11
select select "286680"
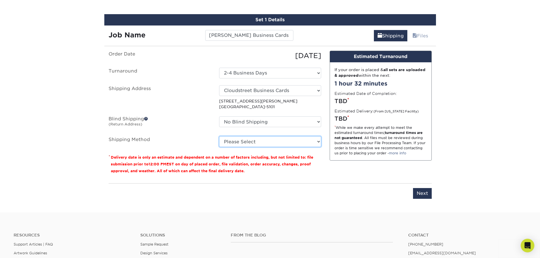
click at [290, 144] on select "Please Select Ground Shipping (+$7.84) 3 Day Shipping Service (+$20.06) 2 Day A…" at bounding box center [270, 141] width 102 height 11
select select "03"
click at [219, 136] on select "Please Select Ground Shipping (+$7.84) 3 Day Shipping Service (+$20.06) 2 Day A…" at bounding box center [270, 141] width 102 height 11
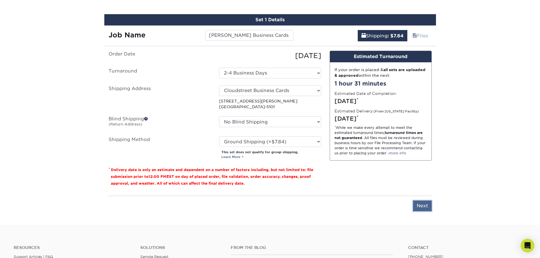
click at [423, 206] on input "Next" at bounding box center [422, 206] width 19 height 11
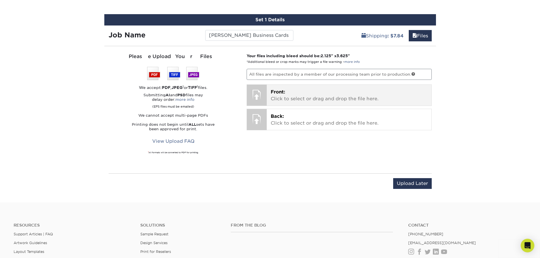
click at [310, 95] on p "Front: Click to select or drag and drop the file here." at bounding box center [349, 96] width 157 height 14
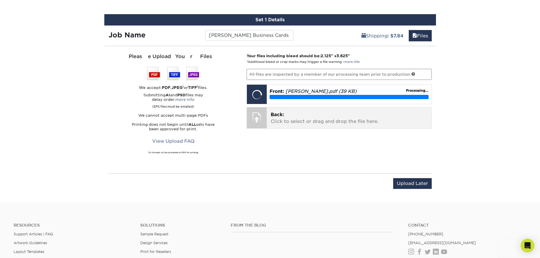
click at [257, 119] on div at bounding box center [257, 117] width 20 height 20
click at [300, 113] on p "Back: Click to select or drag and drop the file here." at bounding box center [349, 118] width 157 height 14
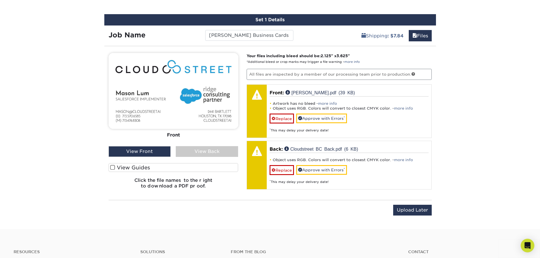
click at [122, 168] on label "View Guides" at bounding box center [174, 167] width 130 height 9
click at [0, 0] on input "View Guides" at bounding box center [0, 0] width 0 height 0
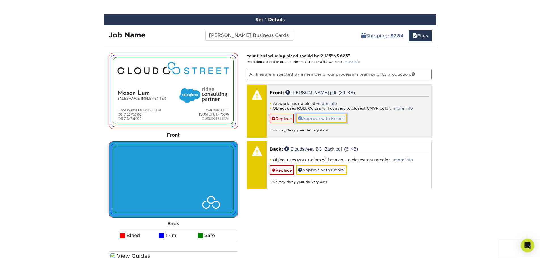
click at [310, 119] on link "Approve with Errors *" at bounding box center [321, 119] width 51 height 10
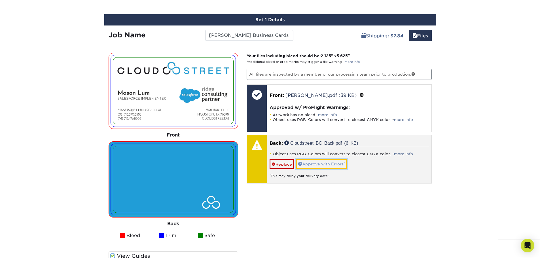
click at [326, 165] on link "Approve with Errors *" at bounding box center [321, 164] width 51 height 10
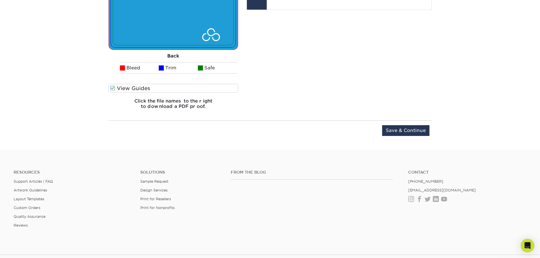
scroll to position [509, 0]
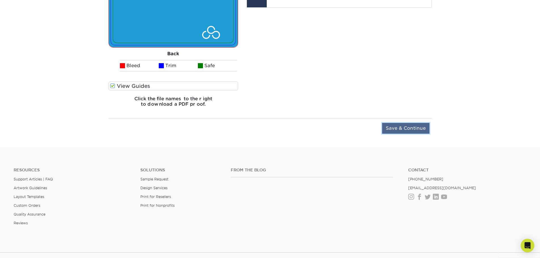
click at [405, 131] on input "Save & Continue" at bounding box center [405, 128] width 47 height 11
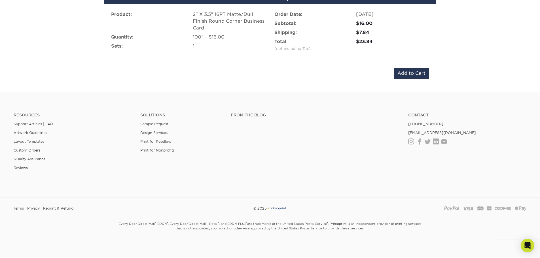
scroll to position [396, 0]
click at [414, 74] on input "Add to Cart" at bounding box center [411, 73] width 35 height 11
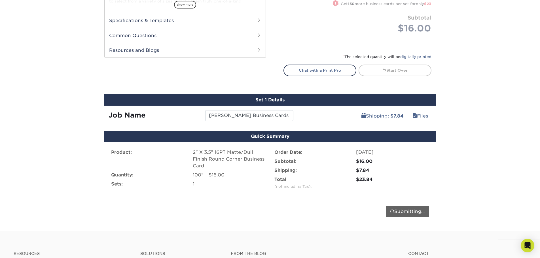
scroll to position [255, 0]
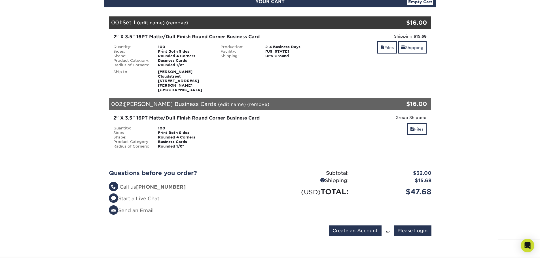
scroll to position [57, 0]
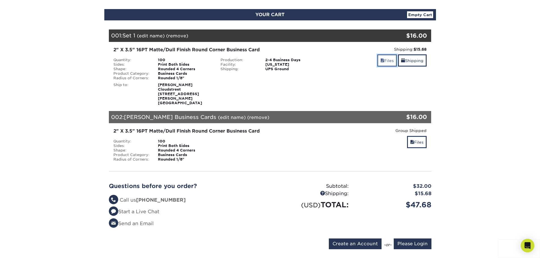
click at [385, 61] on link "Files" at bounding box center [387, 60] width 20 height 12
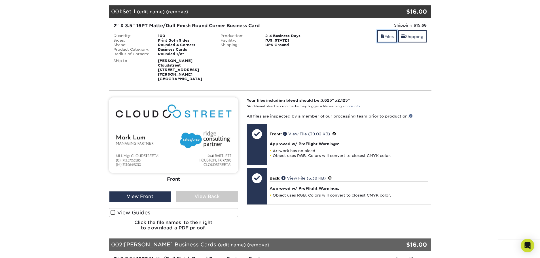
scroll to position [0, 0]
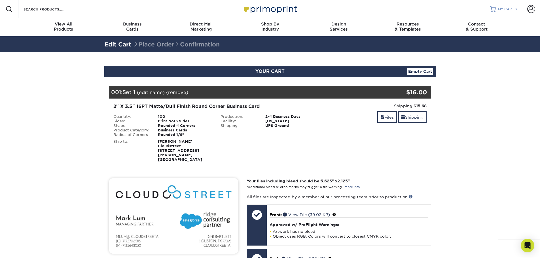
click at [505, 10] on span "MY CART" at bounding box center [506, 9] width 16 height 5
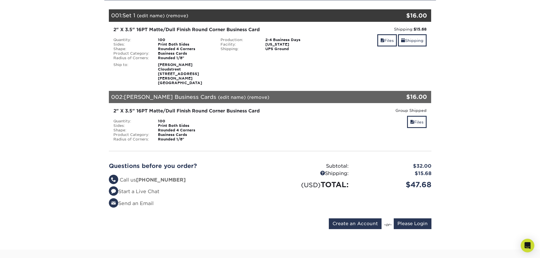
scroll to position [85, 0]
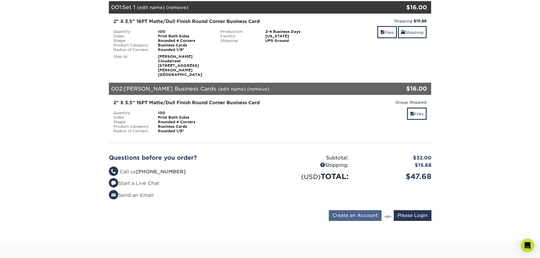
type input "[EMAIL_ADDRESS][PERSON_NAME][DOMAIN_NAME]"
click at [357, 213] on input "Create an Account" at bounding box center [355, 215] width 53 height 11
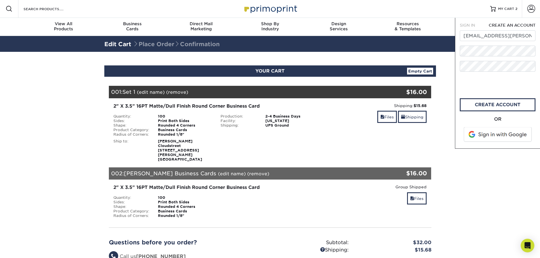
scroll to position [0, 0]
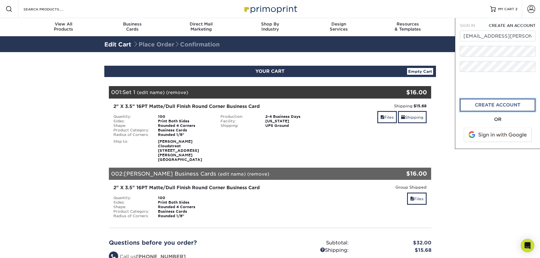
click at [498, 105] on link "create account" at bounding box center [498, 105] width 76 height 13
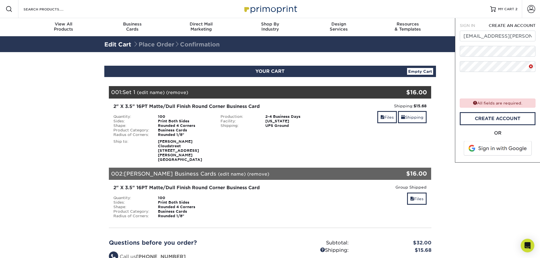
click at [493, 149] on span at bounding box center [498, 148] width 72 height 15
click at [496, 117] on link "create account" at bounding box center [498, 118] width 76 height 13
click at [482, 117] on link "create account" at bounding box center [498, 118] width 76 height 13
click at [448, 45] on div "Resources Menu Search Products Account SIGN IN CREATE AN ACCOUNT [EMAIL_ADDRESS…" at bounding box center [270, 246] width 540 height 492
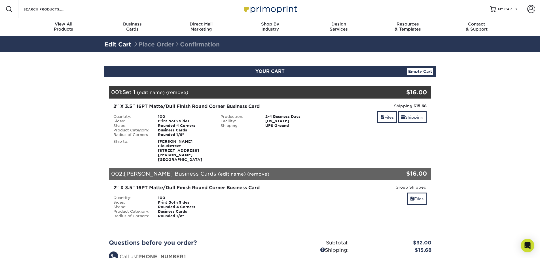
scroll to position [170, 0]
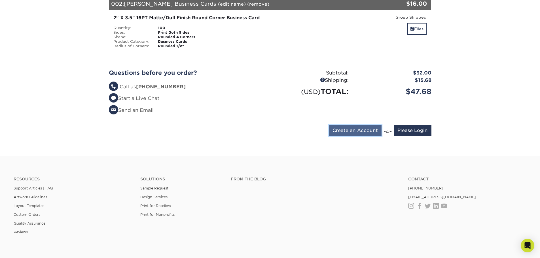
click at [364, 125] on input "Create an Account" at bounding box center [355, 130] width 53 height 11
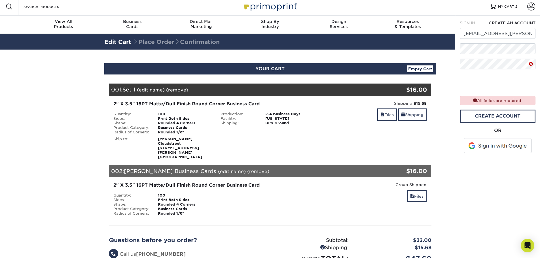
scroll to position [0, 0]
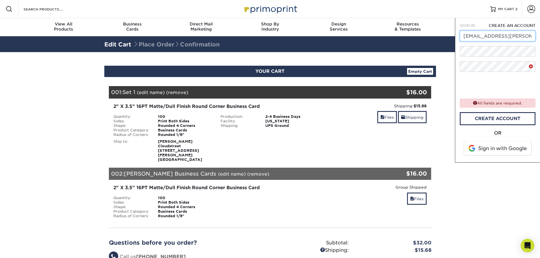
click at [502, 35] on input "[EMAIL_ADDRESS][PERSON_NAME][DOMAIN_NAME]" at bounding box center [498, 36] width 76 height 11
click at [512, 130] on div "OR" at bounding box center [498, 133] width 76 height 7
click at [513, 119] on link "create account" at bounding box center [498, 118] width 76 height 13
click at [439, 43] on div "Resources Menu Search Products Account SIGN IN CREATE AN ACCOUNT [EMAIL_ADDRESS…" at bounding box center [270, 246] width 540 height 492
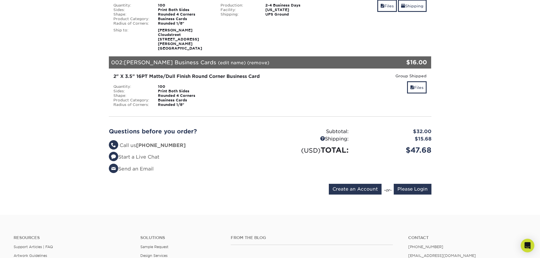
scroll to position [170, 0]
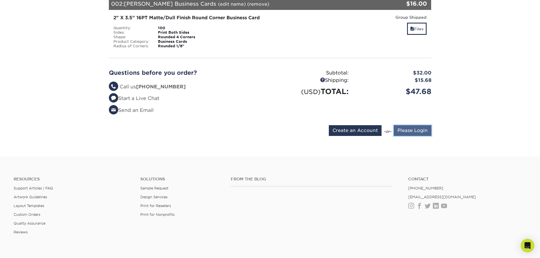
click at [409, 126] on input "Please Login" at bounding box center [413, 130] width 38 height 11
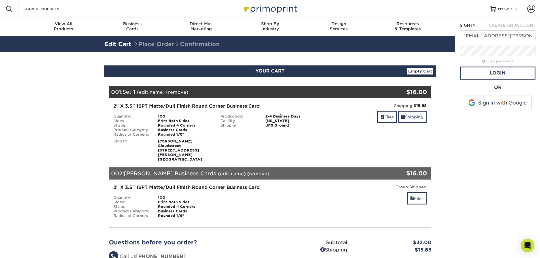
scroll to position [0, 0]
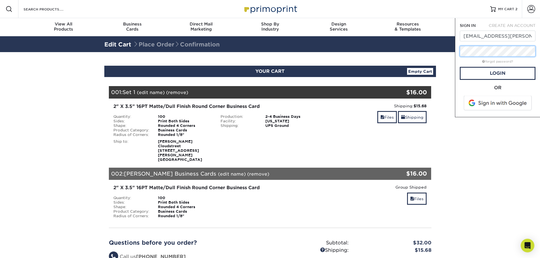
click at [451, 50] on div "Resources Menu Search Products Account SIGN IN CREATE AN ACCOUNT [EMAIL_ADDRESS…" at bounding box center [270, 246] width 540 height 492
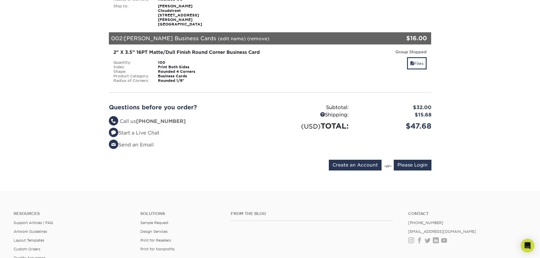
scroll to position [198, 0]
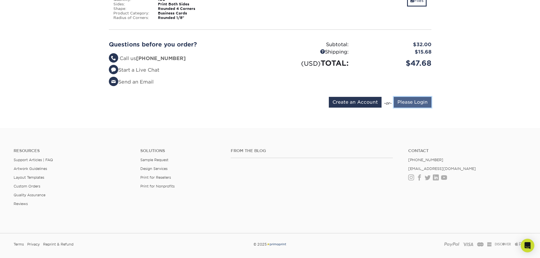
click at [414, 98] on input "Please Login" at bounding box center [413, 102] width 38 height 11
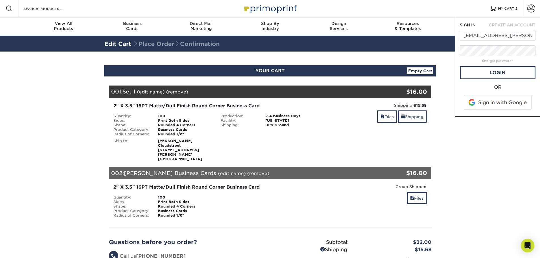
scroll to position [0, 0]
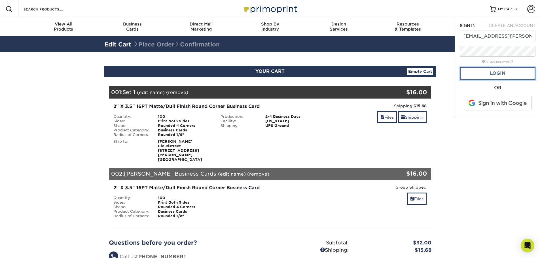
click at [471, 73] on link "Login" at bounding box center [498, 73] width 76 height 13
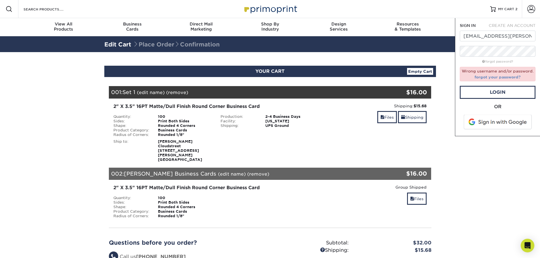
click at [504, 77] on link "forgot your password?" at bounding box center [497, 77] width 46 height 5
